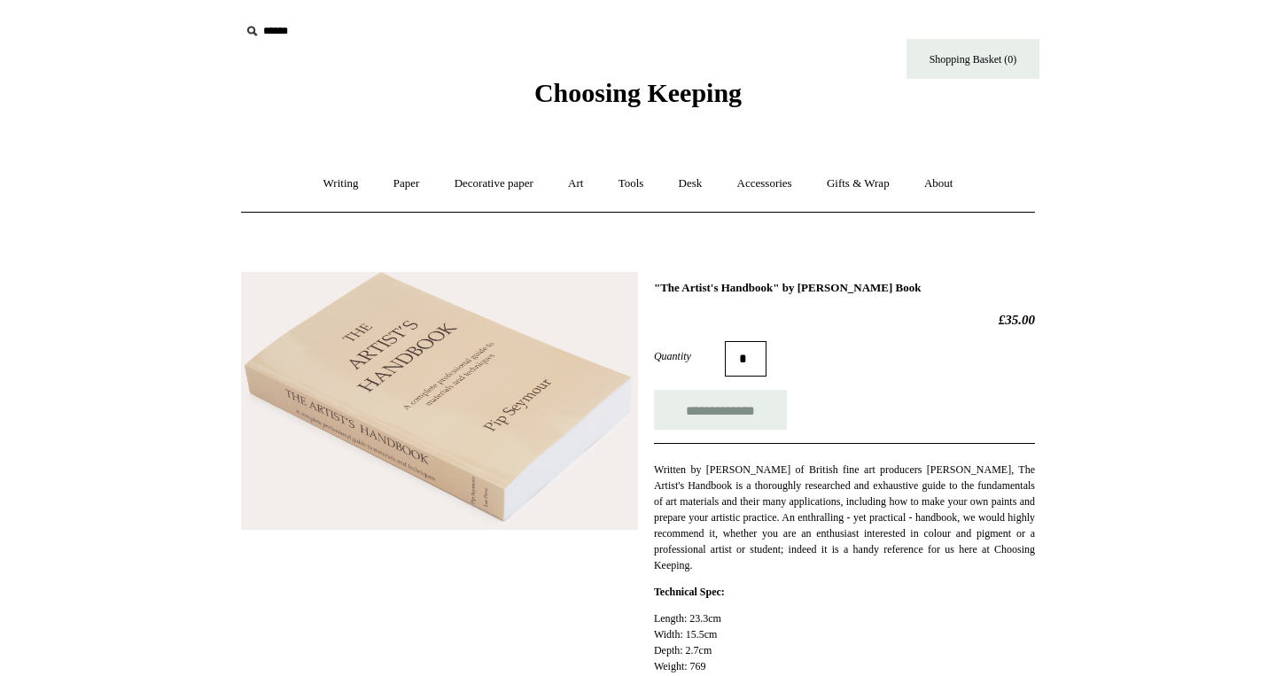
scroll to position [88, 0]
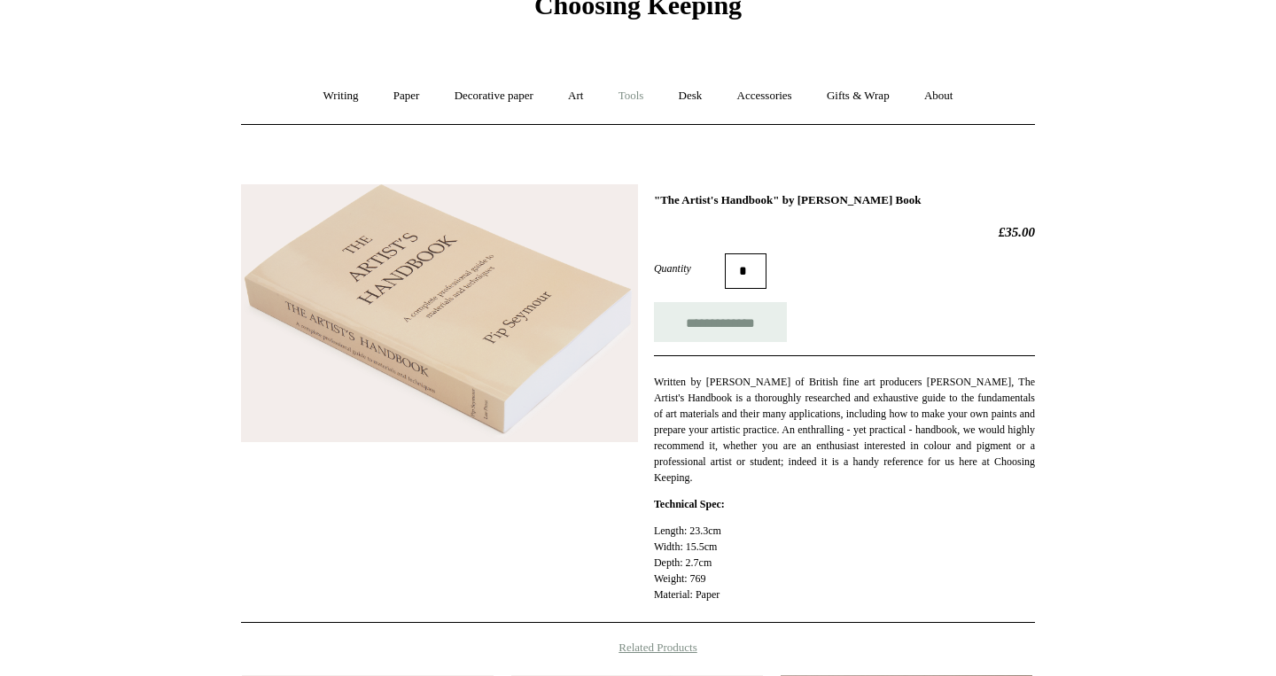
click at [630, 92] on link "Tools +" at bounding box center [631, 96] width 58 height 47
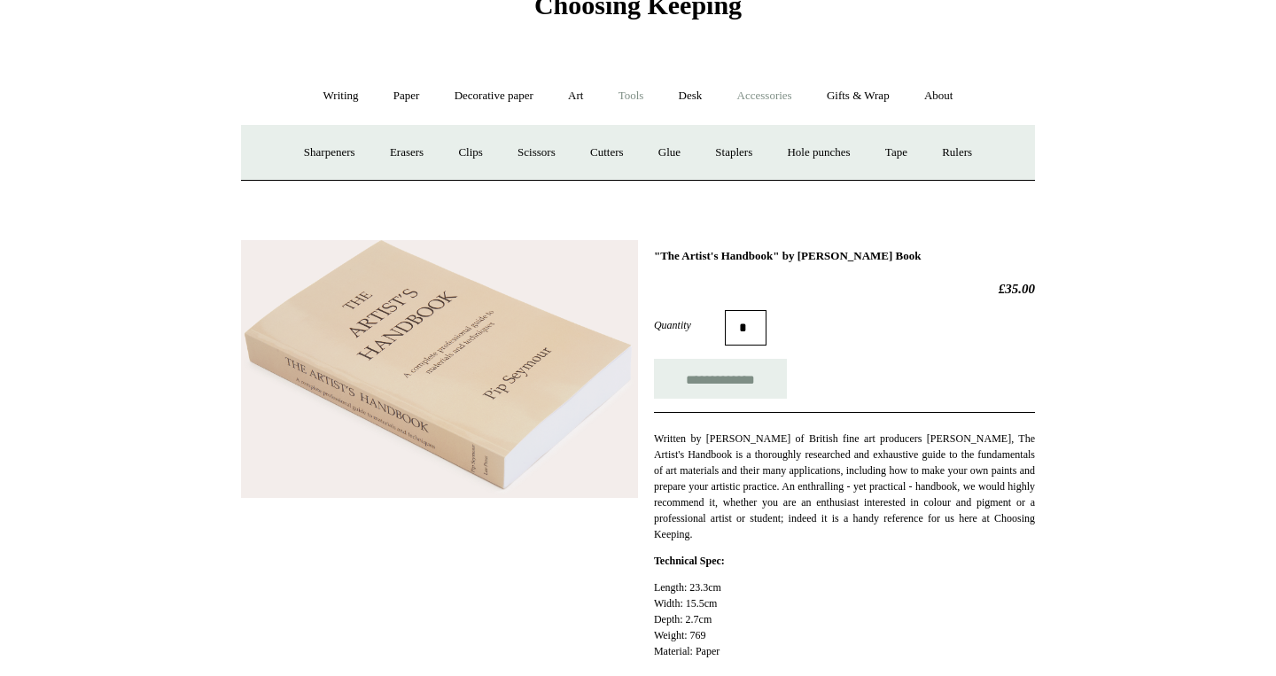
click at [760, 94] on link "Accessories +" at bounding box center [764, 96] width 87 height 47
click at [685, 92] on link "Desk +" at bounding box center [691, 96] width 56 height 47
click at [780, 86] on link "Accessories +" at bounding box center [764, 96] width 87 height 47
click at [392, 91] on link "Paper +" at bounding box center [406, 96] width 58 height 47
click at [346, 97] on link "Writing +" at bounding box center [340, 96] width 67 height 47
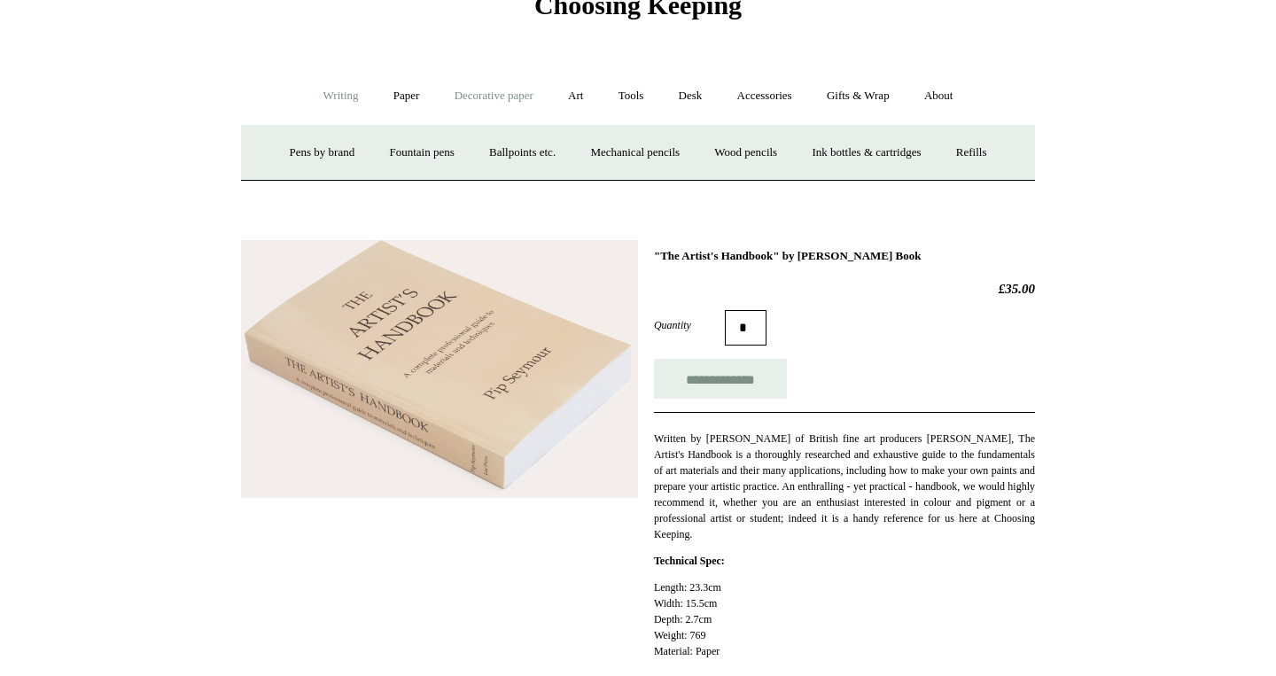
click at [468, 90] on link "Decorative paper +" at bounding box center [493, 96] width 111 height 47
click at [570, 95] on link "Art +" at bounding box center [575, 96] width 47 height 47
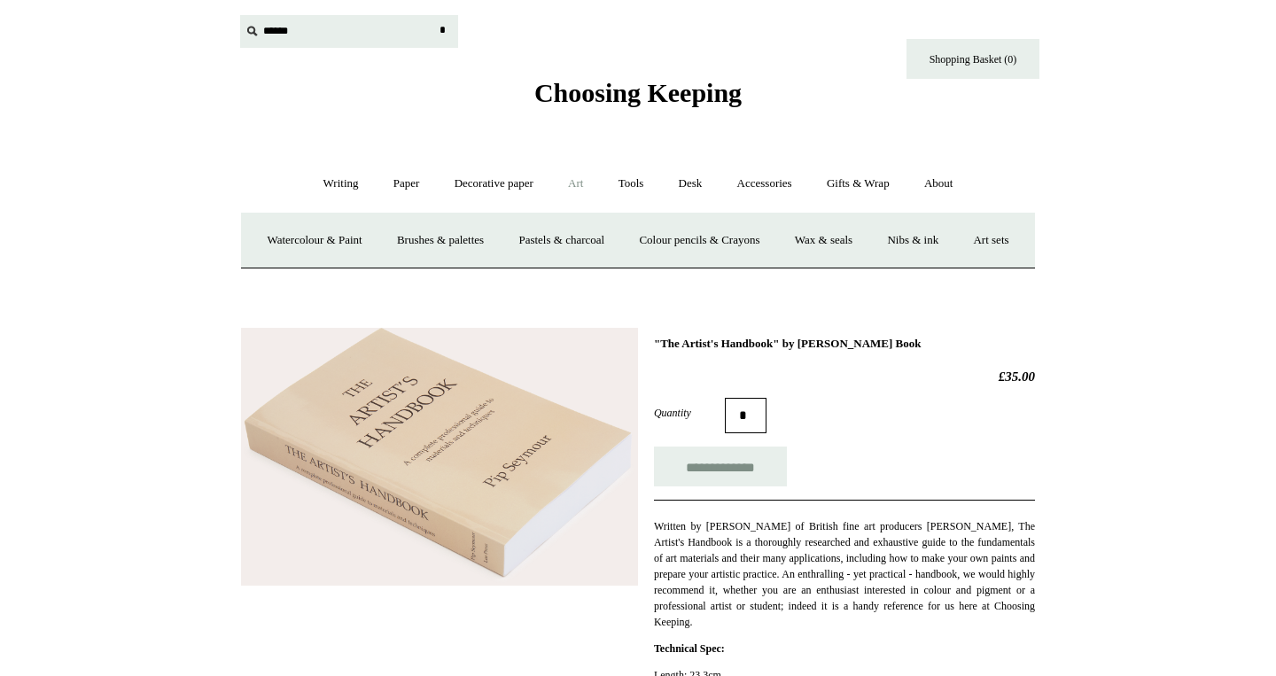
click at [285, 30] on input "text" at bounding box center [349, 31] width 218 height 33
type input "*"
type input "****"
click at [433, 15] on input "*" at bounding box center [442, 30] width 18 height 31
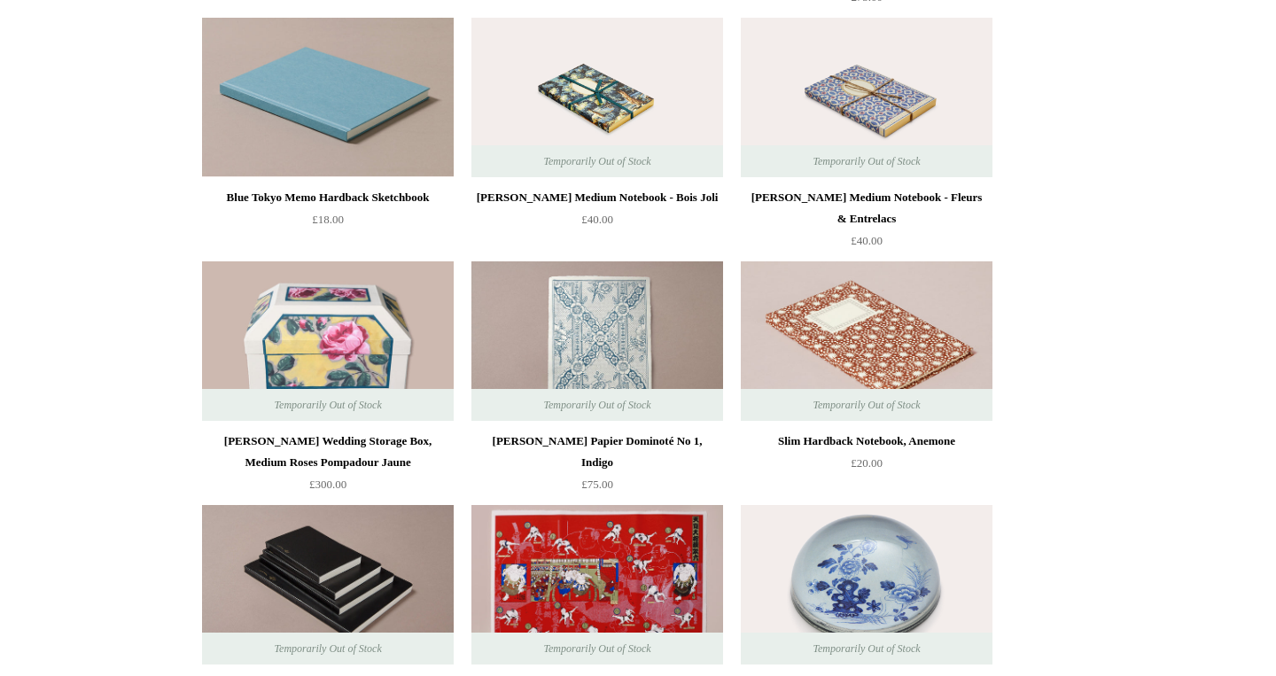
scroll to position [13649, 0]
